Goal: Check status: Check status

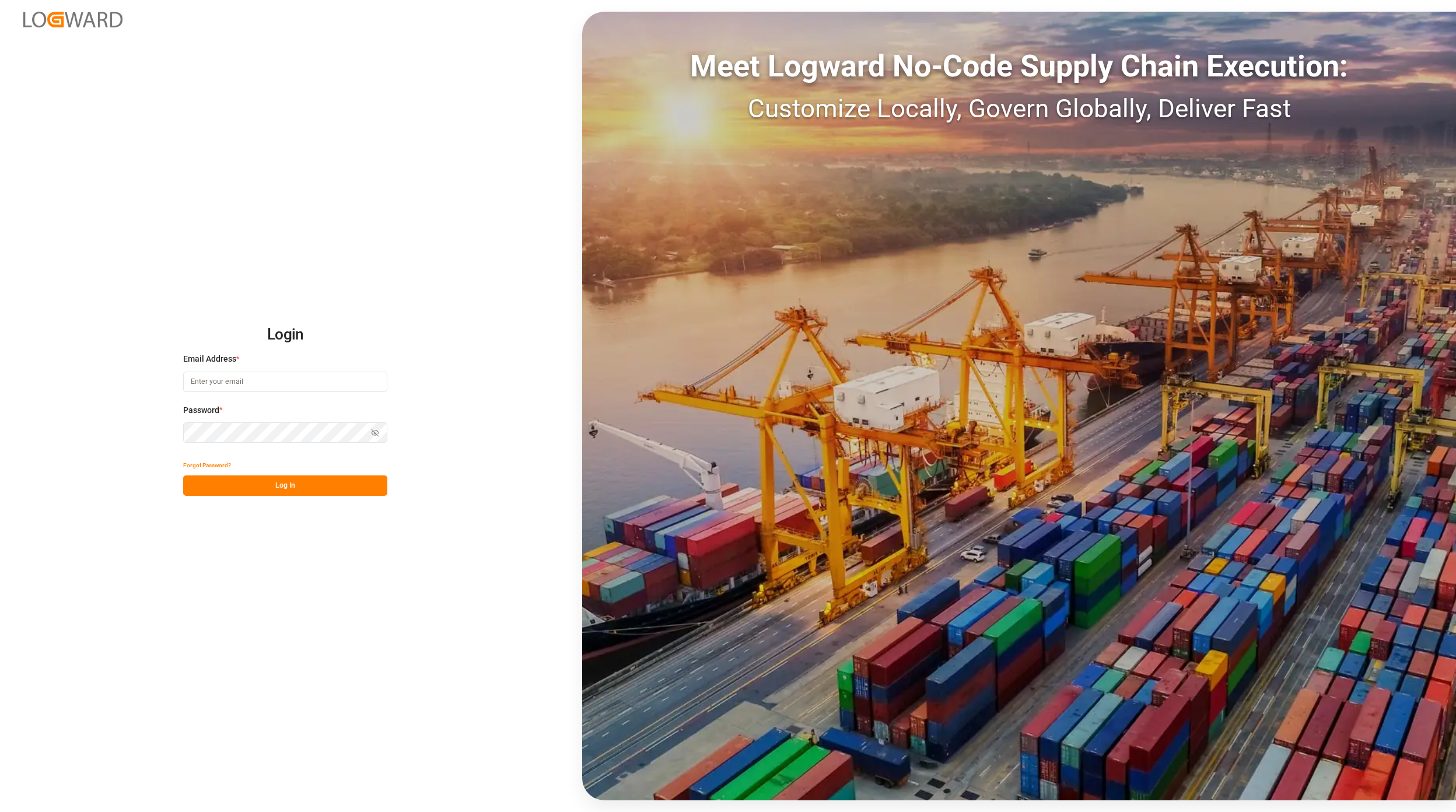
type input "[EMAIL_ADDRESS][DOMAIN_NAME]"
click at [302, 480] on button "Log In" at bounding box center [285, 485] width 204 height 20
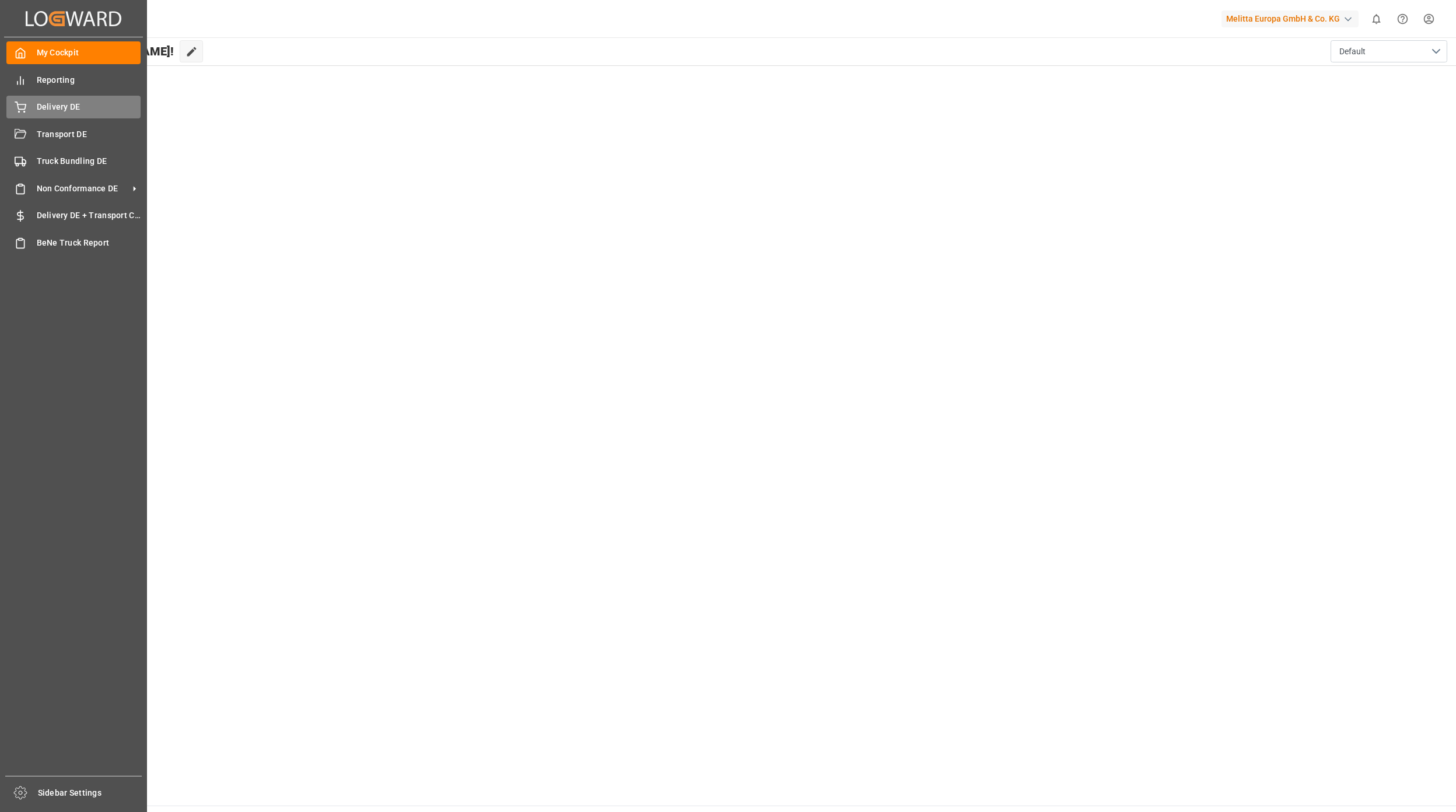
click at [29, 108] on div "Delivery DE Delivery DE" at bounding box center [73, 106] width 134 height 23
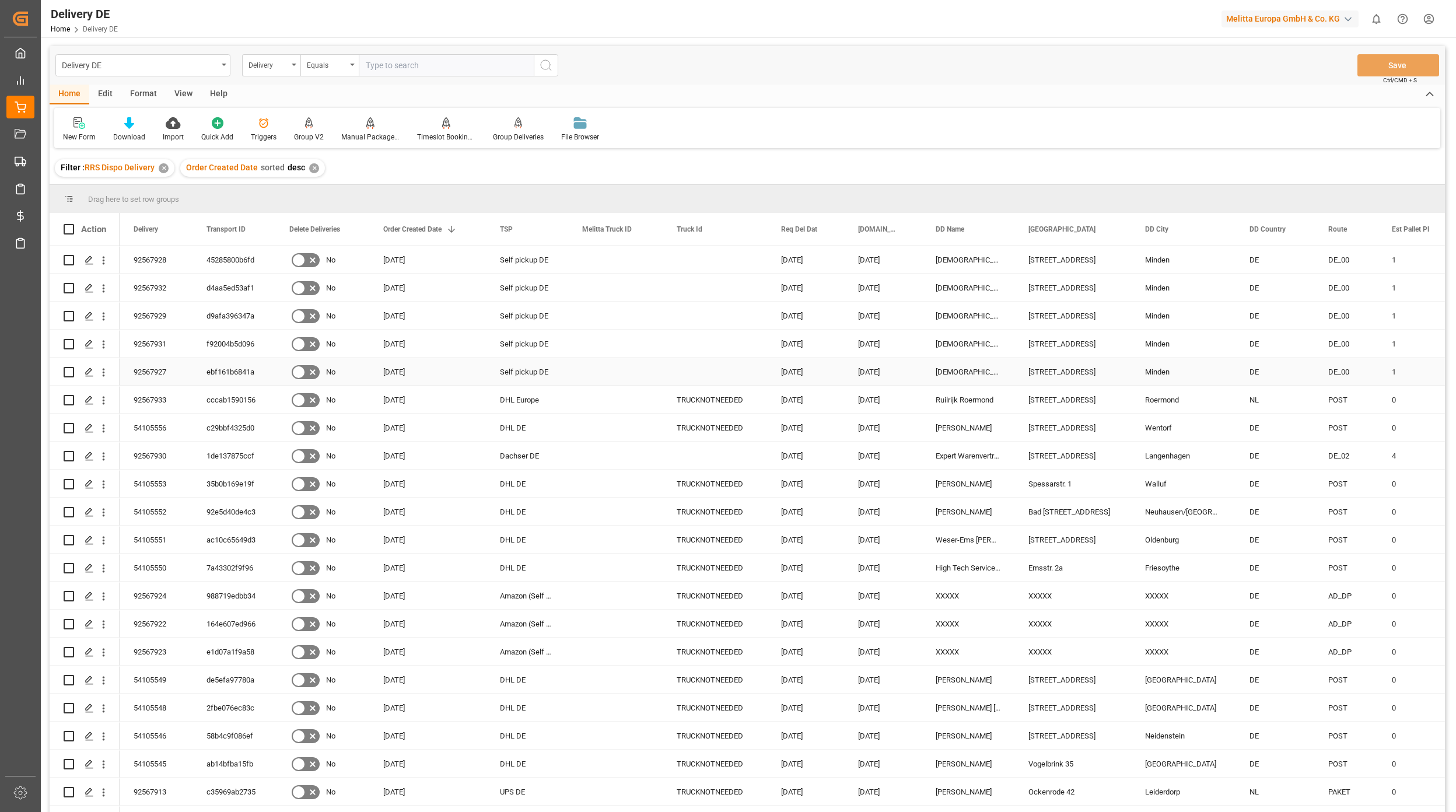
click at [230, 371] on div "ebf161b6841a" at bounding box center [233, 371] width 83 height 28
click at [226, 263] on div "45285800b6fd" at bounding box center [233, 259] width 83 height 28
click at [214, 319] on div "d9afa396347a" at bounding box center [233, 316] width 83 height 28
click at [248, 338] on div "f92004b5d096" at bounding box center [233, 343] width 83 height 28
click at [239, 280] on div "d4aa5ed53af1" at bounding box center [233, 288] width 83 height 28
